Goal: Task Accomplishment & Management: Manage account settings

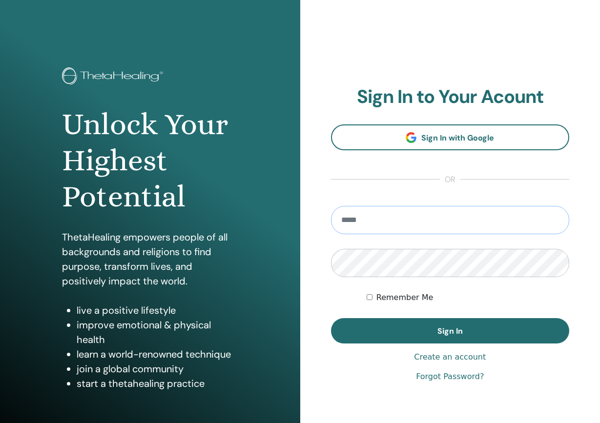
type input "**********"
click at [449, 331] on button "Sign In" at bounding box center [450, 330] width 239 height 25
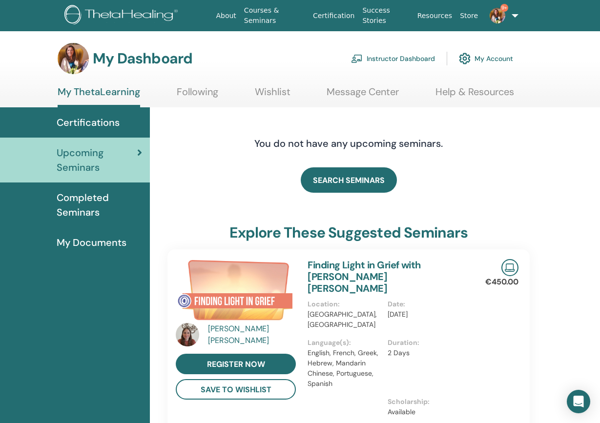
click at [395, 55] on link "Instructor Dashboard" at bounding box center [393, 58] width 84 height 21
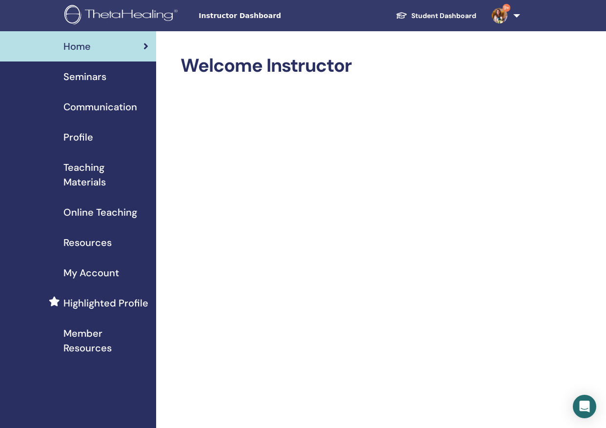
click at [82, 79] on span "Seminars" at bounding box center [84, 76] width 43 height 15
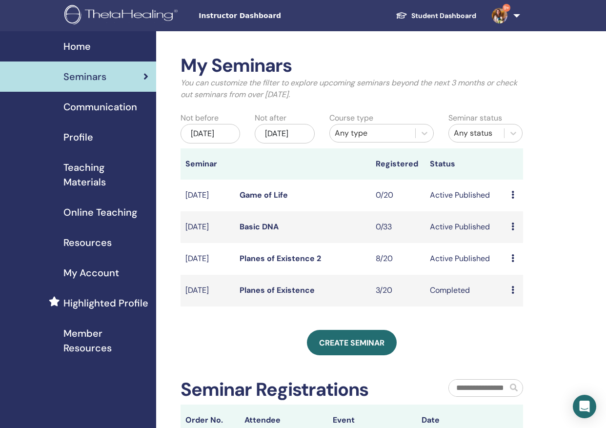
click at [281, 264] on link "Planes of Existence 2" at bounding box center [280, 258] width 81 height 10
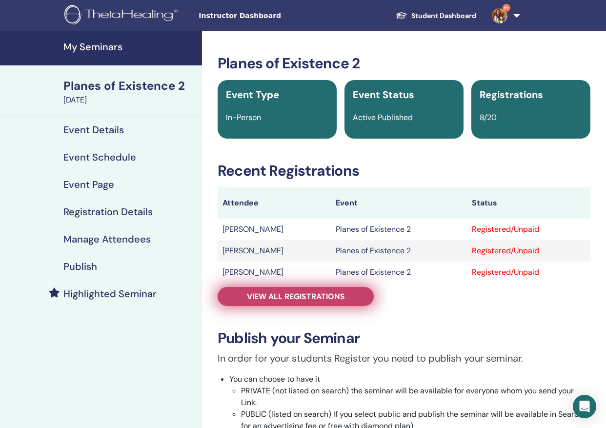
click at [301, 300] on span "View all registrations" at bounding box center [296, 296] width 98 height 10
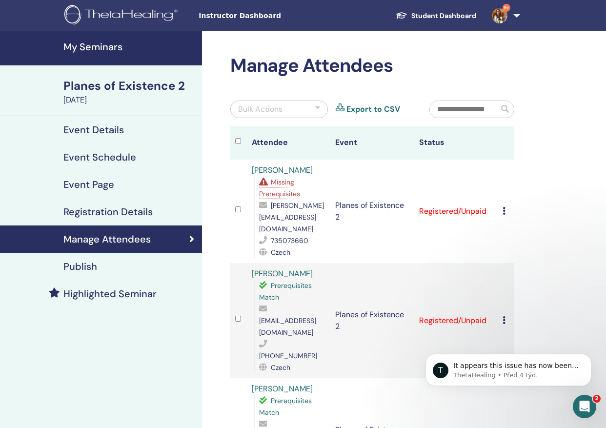
click at [503, 209] on icon at bounding box center [504, 211] width 3 height 8
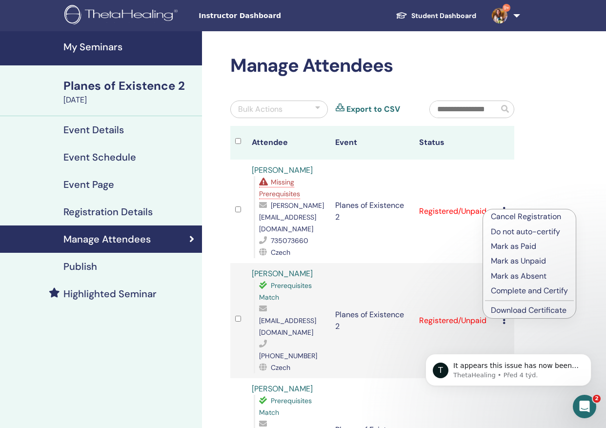
click at [529, 292] on p "Complete and Certify" at bounding box center [529, 291] width 77 height 12
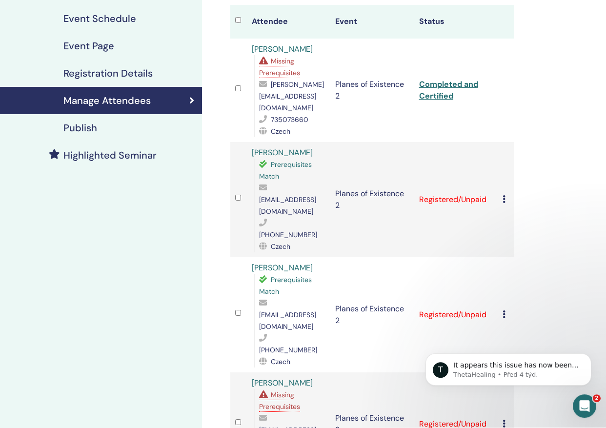
scroll to position [151, 0]
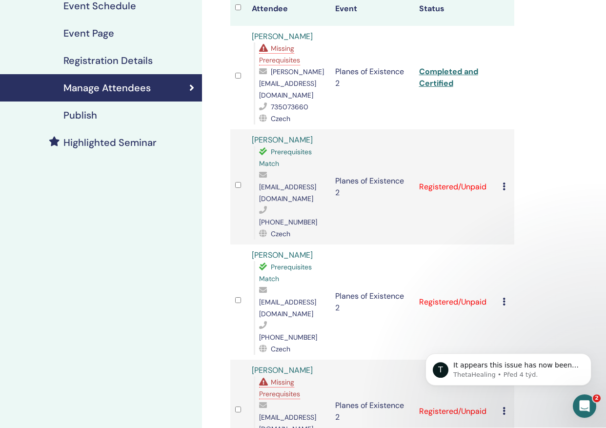
click at [503, 298] on icon at bounding box center [504, 302] width 3 height 8
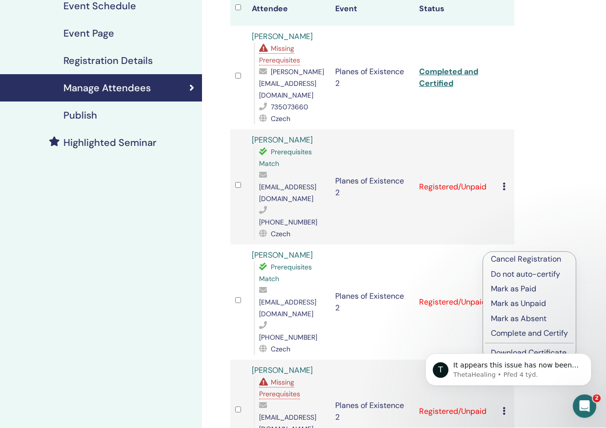
click at [510, 335] on html "T It appears this issue has now been resolved. Thank you so much for your patie…" at bounding box center [508, 367] width 195 height 68
click at [510, 334] on html "T It appears this issue has now been resolved. Thank you so much for your patie…" at bounding box center [508, 367] width 195 height 68
click at [434, 315] on div "T It appears this issue has now been resolved. Thank you so much for your patie…" at bounding box center [509, 325] width 180 height 122
click at [549, 333] on div "T It appears this issue has now been resolved. Thank you so much for your patie…" at bounding box center [509, 325] width 180 height 122
click at [509, 379] on p "ThetaHealing • Před 4 týd." at bounding box center [516, 374] width 126 height 9
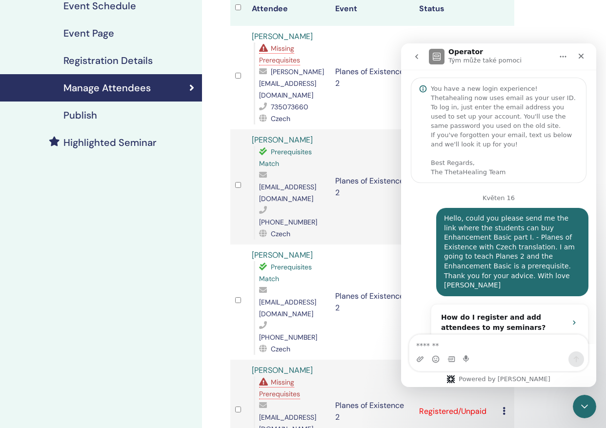
scroll to position [1, 0]
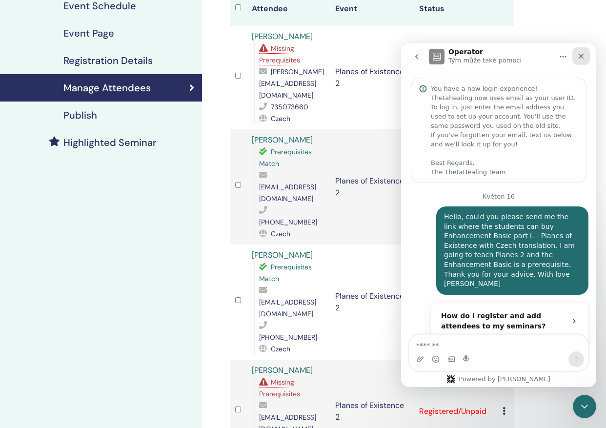
click at [582, 55] on icon "Zavřít" at bounding box center [581, 56] width 5 height 5
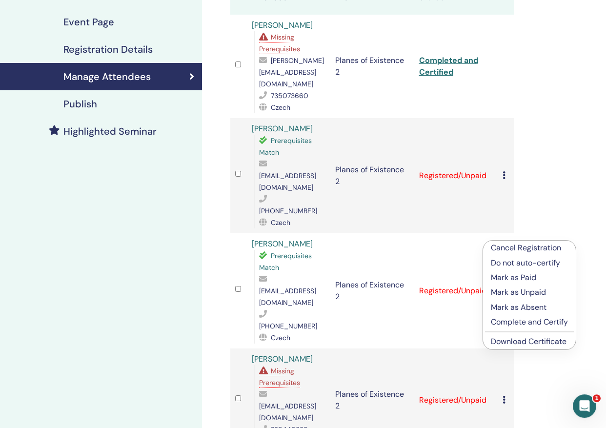
scroll to position [162, 0]
click at [504, 171] on icon at bounding box center [504, 175] width 3 height 8
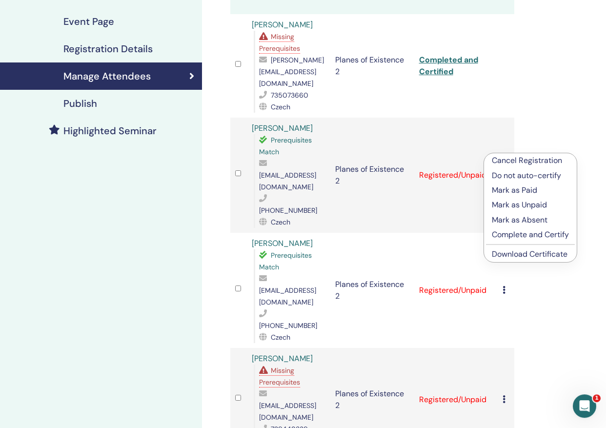
click at [513, 233] on p "Complete and Certify" at bounding box center [530, 235] width 77 height 12
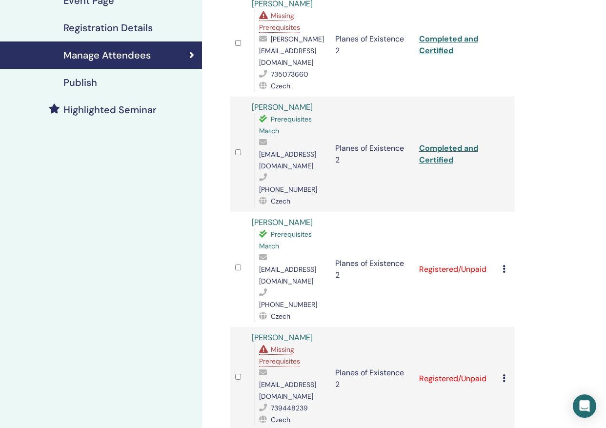
scroll to position [220, 0]
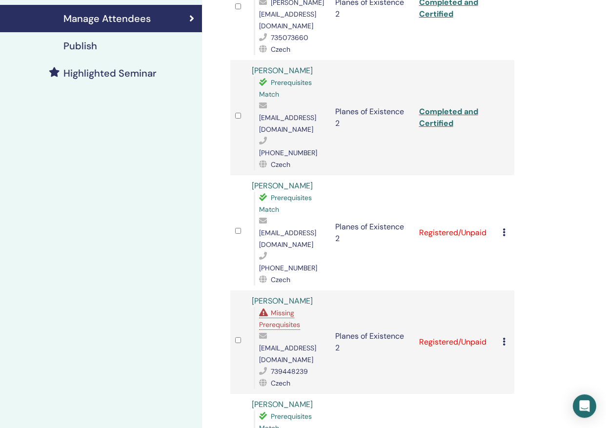
click at [503, 229] on icon at bounding box center [504, 233] width 3 height 8
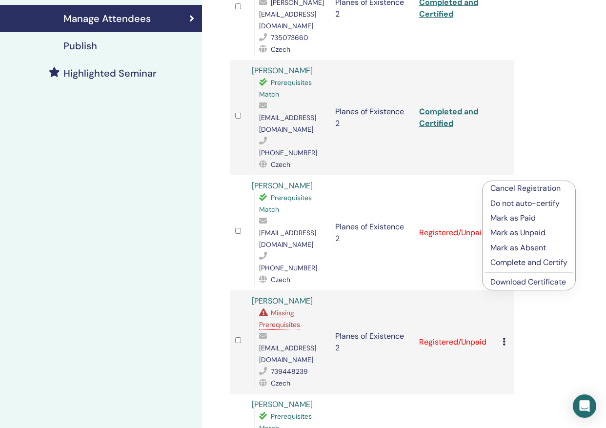
click at [517, 265] on p "Complete and Certify" at bounding box center [528, 263] width 77 height 12
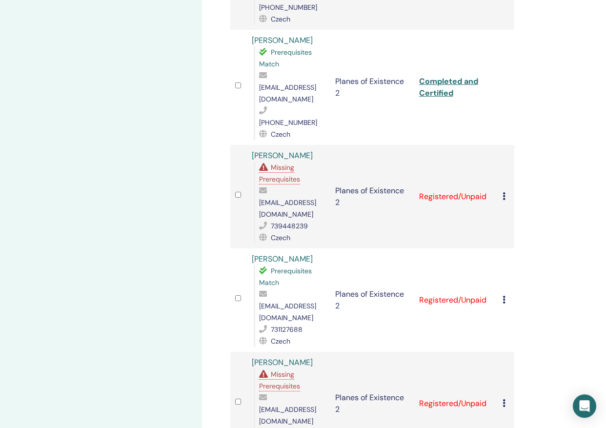
scroll to position [366, 0]
click at [502, 144] on td "Cancel Registration Do not auto-certify Mark as Paid Mark as Unpaid Mark as Abs…" at bounding box center [506, 195] width 17 height 103
click at [503, 192] on icon at bounding box center [504, 196] width 3 height 8
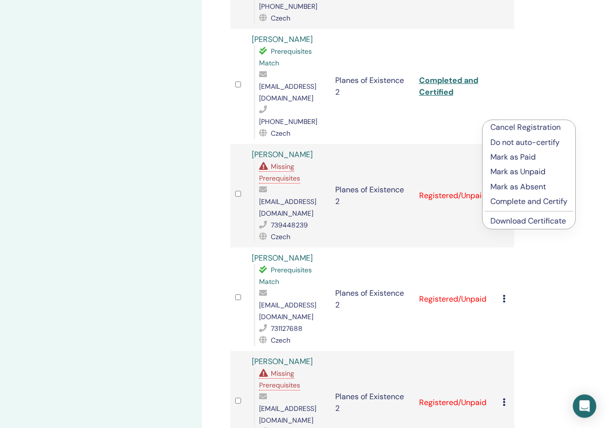
click at [506, 127] on p "Cancel Registration" at bounding box center [528, 128] width 77 height 12
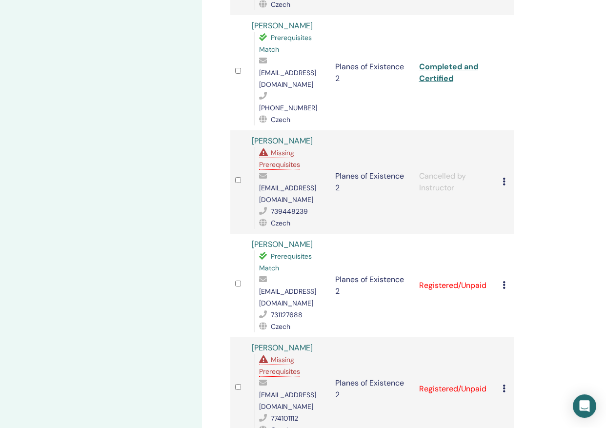
scroll to position [411, 0]
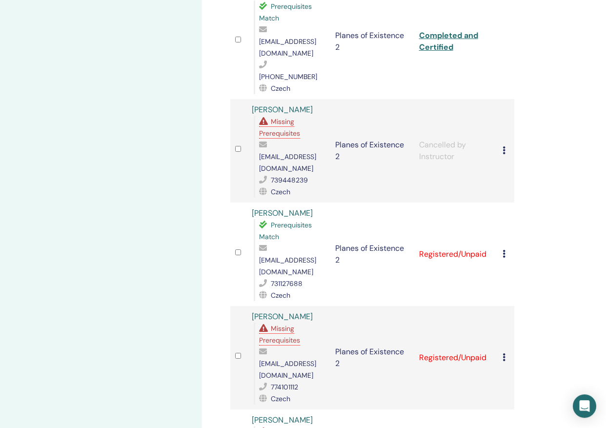
click at [505, 250] on icon at bounding box center [504, 254] width 3 height 8
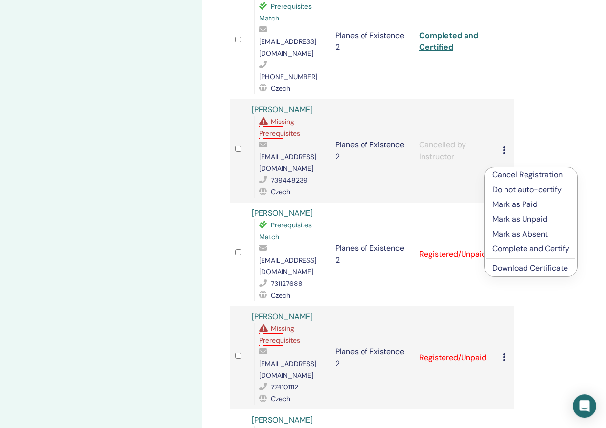
click at [517, 249] on p "Complete and Certify" at bounding box center [530, 250] width 77 height 12
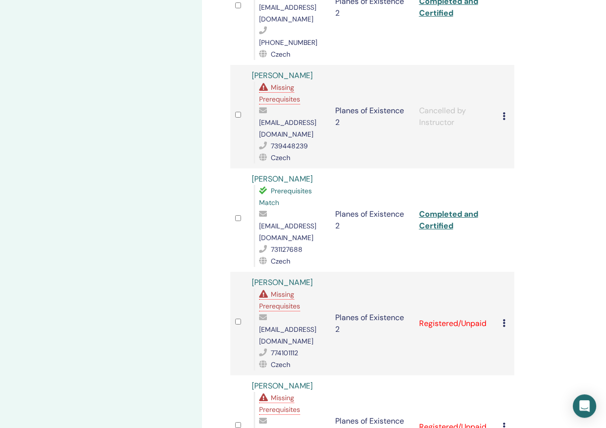
scroll to position [451, 0]
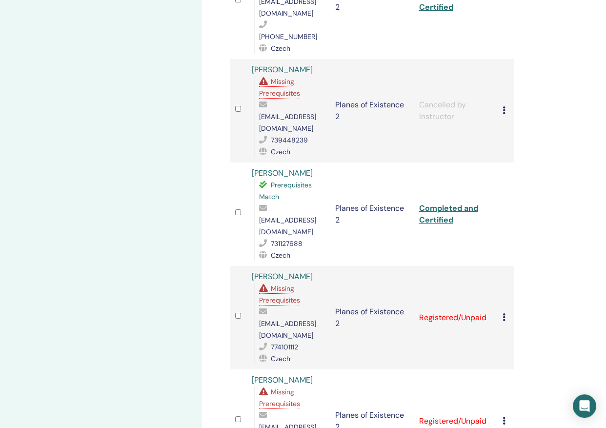
click at [504, 314] on icon at bounding box center [504, 318] width 3 height 8
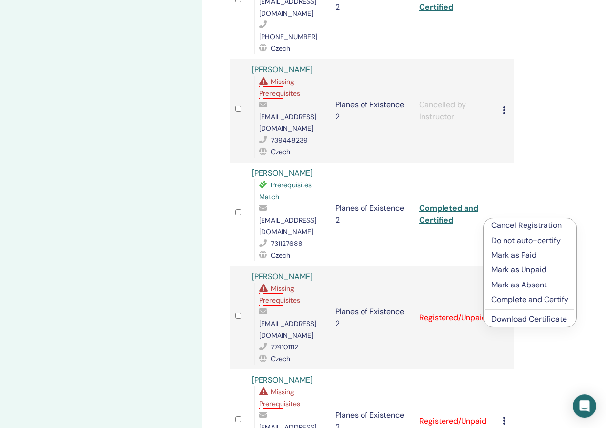
click at [521, 302] on p "Complete and Certify" at bounding box center [529, 300] width 77 height 12
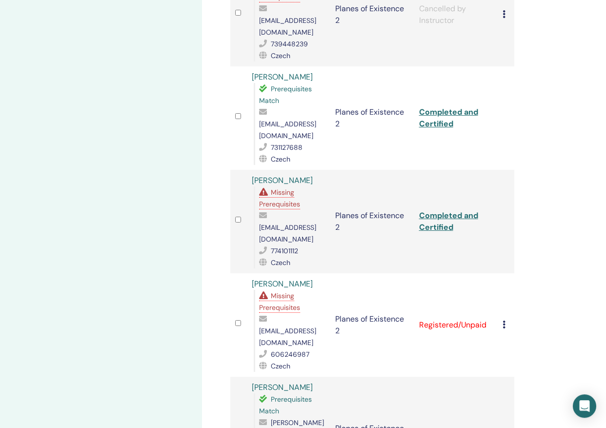
scroll to position [577, 0]
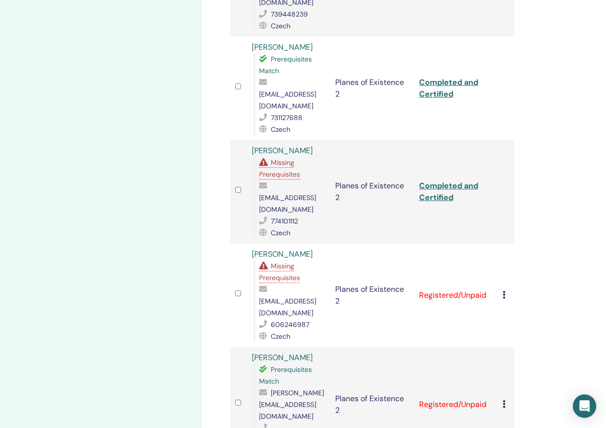
click at [503, 291] on icon at bounding box center [504, 295] width 3 height 8
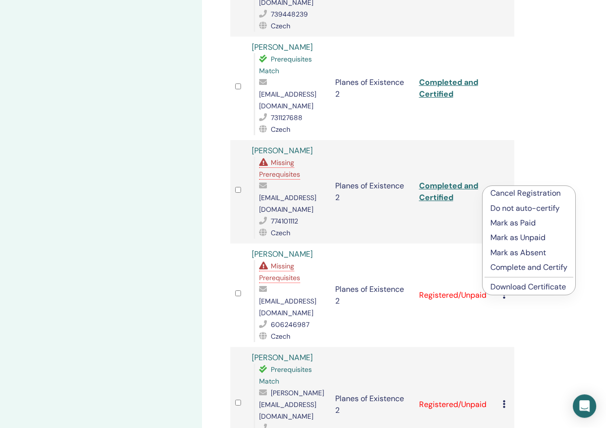
click at [513, 267] on p "Complete and Certify" at bounding box center [528, 268] width 77 height 12
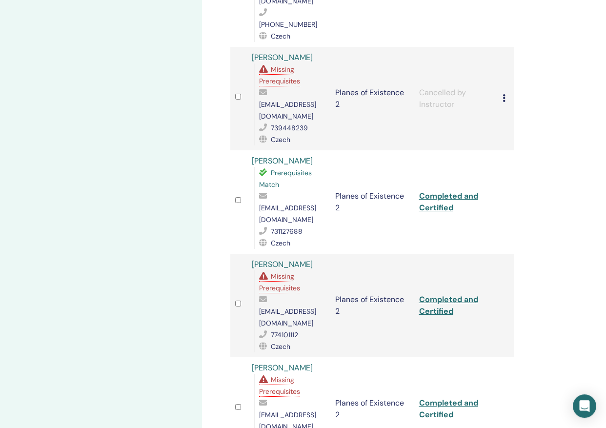
scroll to position [586, 0]
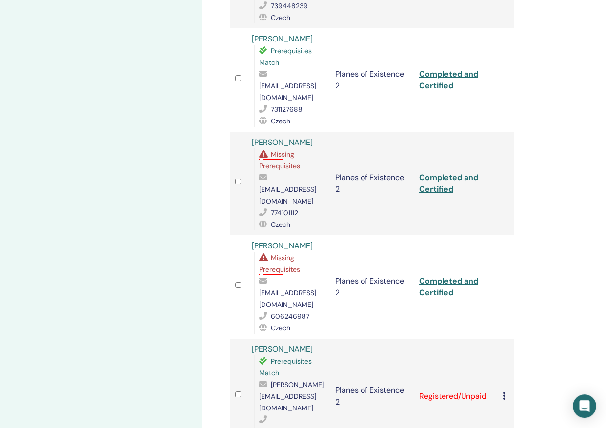
click at [502, 339] on td "Cancel Registration Do not auto-certify Mark as Paid Mark as Unpaid Mark as Abs…" at bounding box center [506, 396] width 17 height 115
click at [504, 392] on icon at bounding box center [504, 396] width 3 height 8
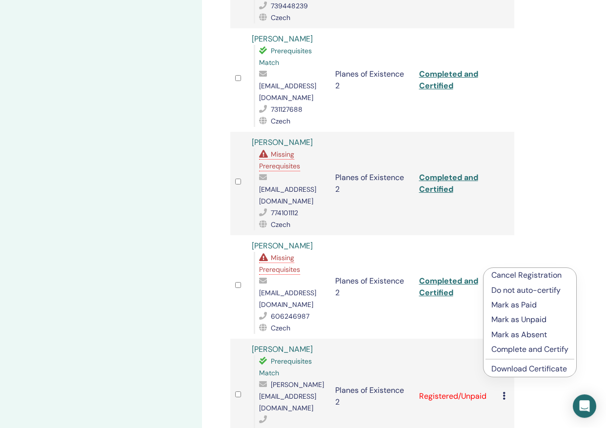
click at [513, 350] on p "Complete and Certify" at bounding box center [529, 350] width 77 height 12
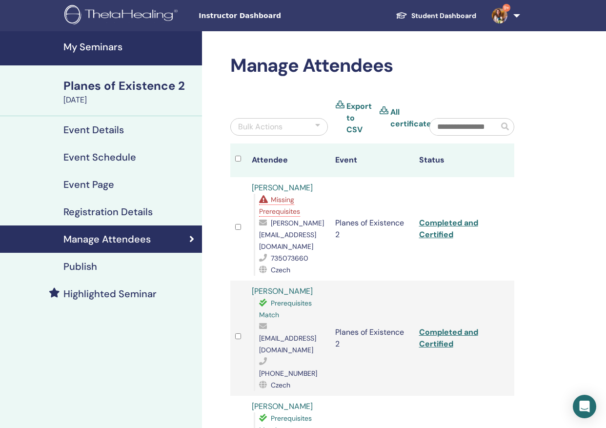
click at [452, 14] on link "Student Dashboard" at bounding box center [436, 16] width 96 height 18
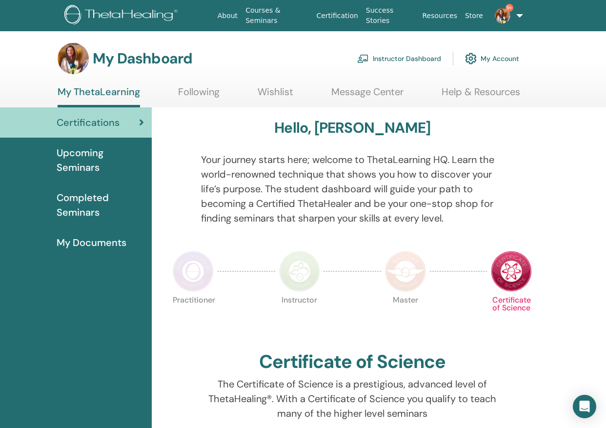
click at [503, 18] on img at bounding box center [503, 16] width 16 height 16
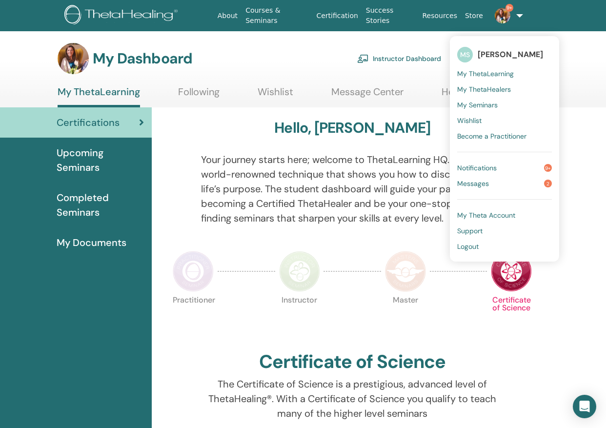
click at [491, 103] on span "My Seminars" at bounding box center [477, 105] width 41 height 9
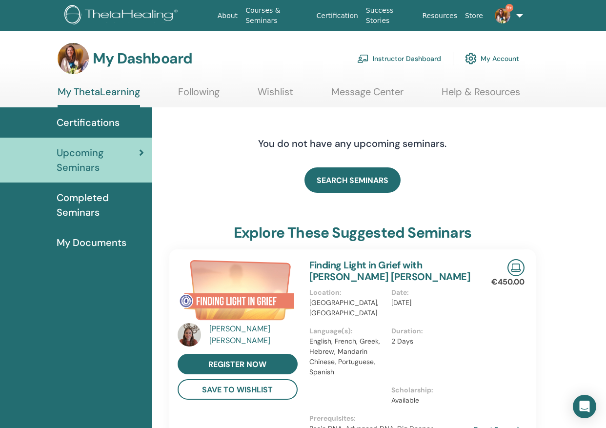
click at [407, 56] on link "Instructor Dashboard" at bounding box center [399, 58] width 84 height 21
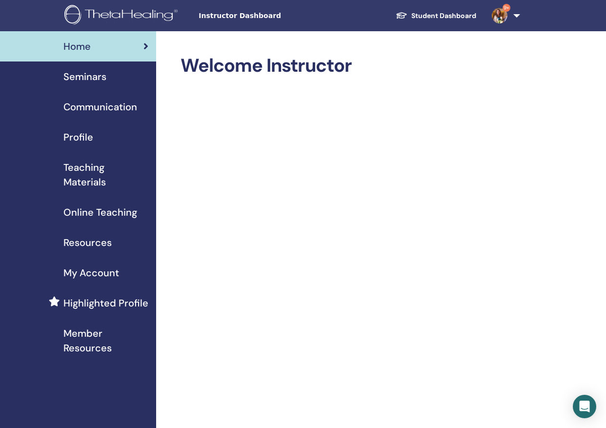
click at [100, 78] on span "Seminars" at bounding box center [84, 76] width 43 height 15
